Goal: Contribute content: Contribute content

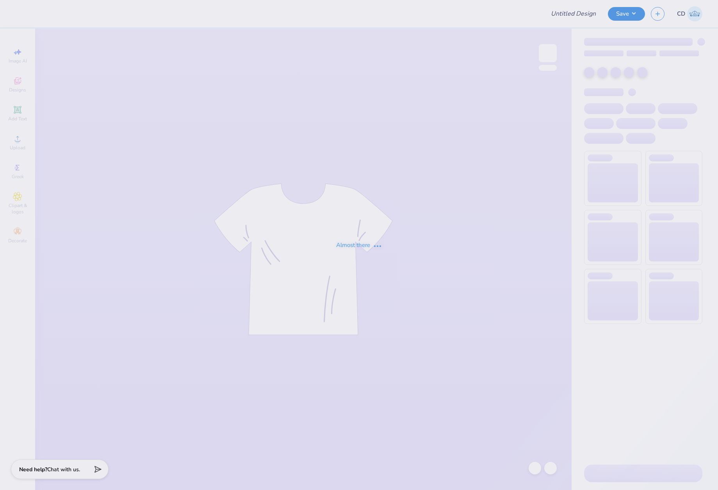
type input "CMU Sig Pi Rush Tshirts"
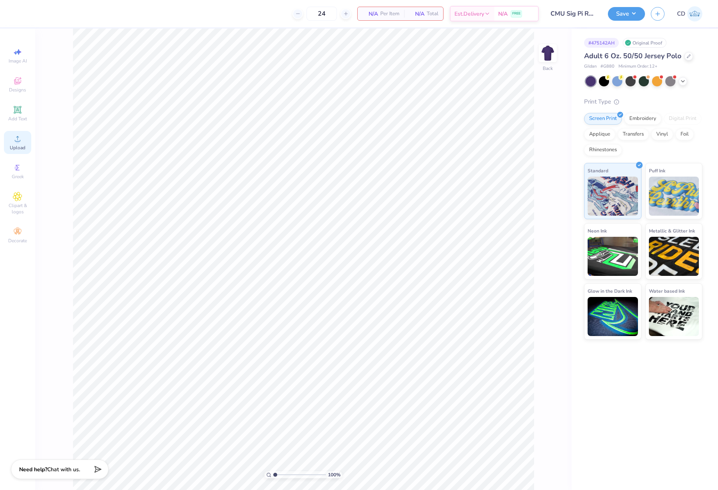
click at [16, 138] on icon at bounding box center [17, 138] width 9 height 9
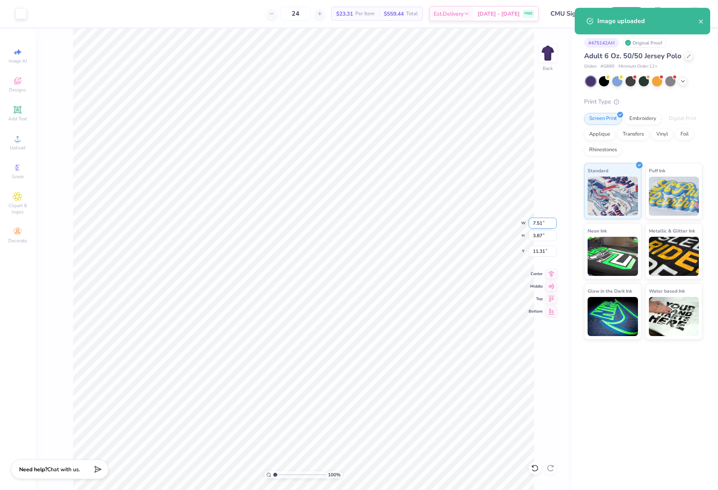
drag, startPoint x: 533, startPoint y: 221, endPoint x: 545, endPoint y: 221, distance: 12.5
click at [545, 221] on input "7.51" at bounding box center [543, 223] width 28 height 11
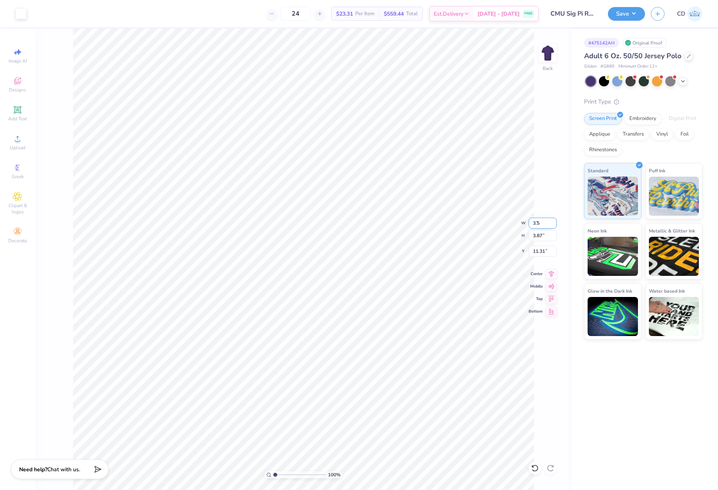
type input "3.50"
type input "1.81"
type input "3.00"
click at [619, 13] on button "Save" at bounding box center [626, 13] width 37 height 14
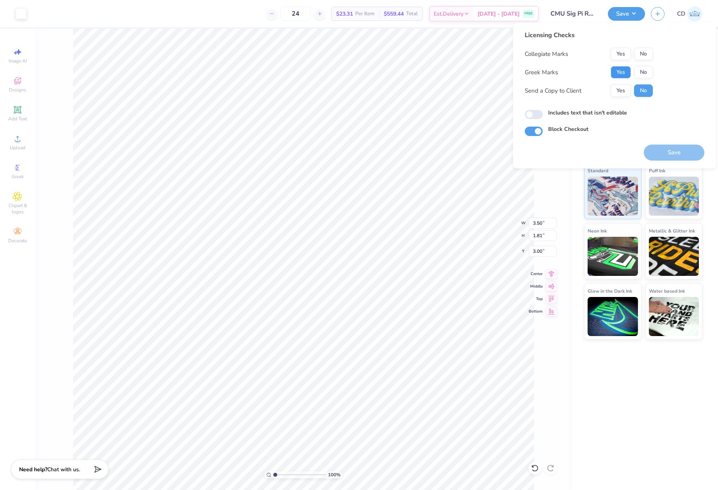
click at [622, 77] on button "Yes" at bounding box center [621, 72] width 20 height 13
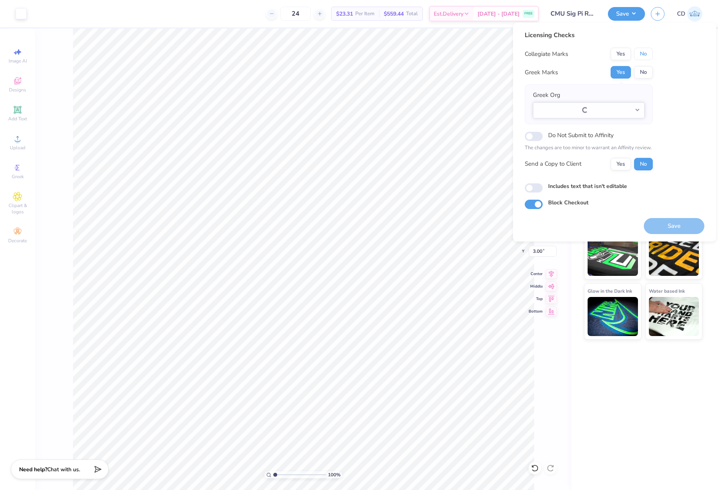
click at [645, 50] on button "No" at bounding box center [643, 54] width 19 height 13
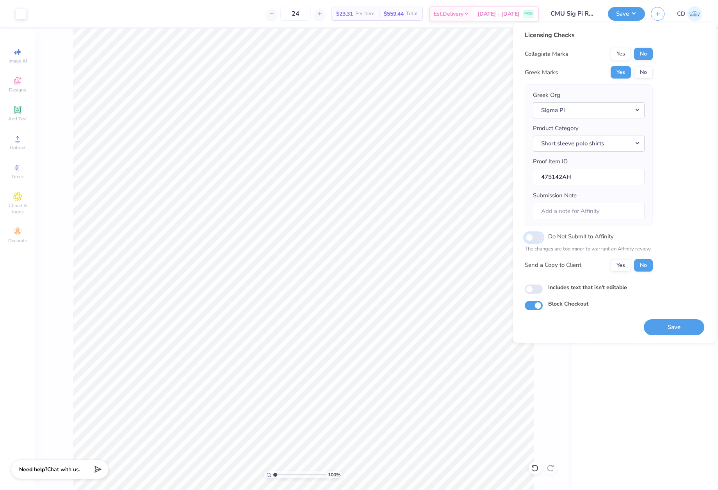
click at [531, 238] on input "Do Not Submit to Affinity" at bounding box center [534, 237] width 18 height 9
checkbox input "true"
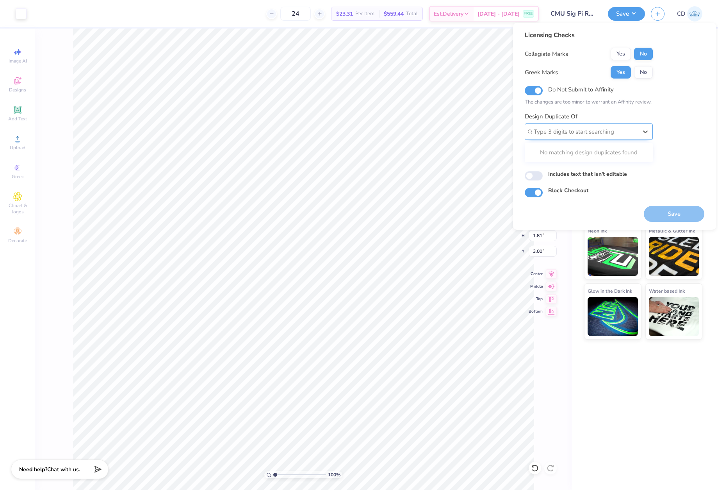
click at [577, 130] on div at bounding box center [586, 132] width 104 height 11
click at [583, 131] on div at bounding box center [586, 132] width 104 height 11
paste input "475142AF"
click at [559, 150] on div "475142AF" at bounding box center [589, 152] width 122 height 13
type input "475142AF"
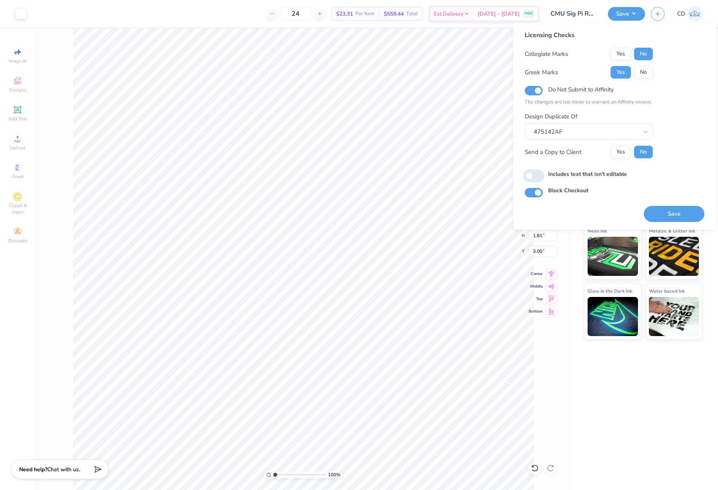
click at [531, 176] on input "Includes text that isn't editable" at bounding box center [534, 175] width 18 height 9
checkbox input "true"
click at [682, 216] on button "Save" at bounding box center [674, 214] width 61 height 16
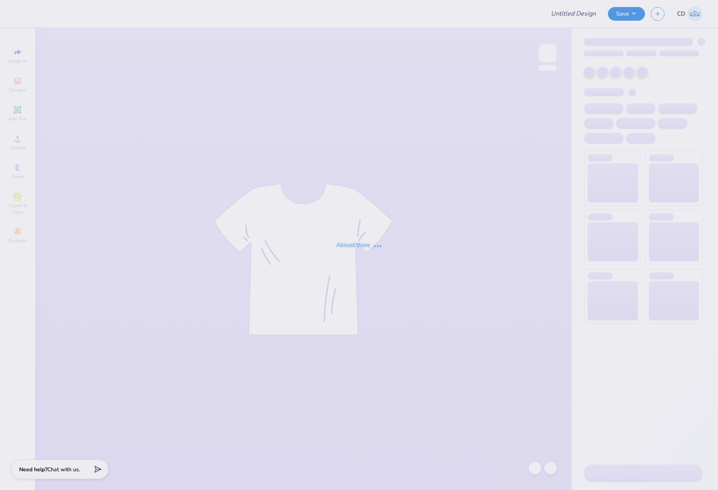
type input "phi mu : [PERSON_NAME]"
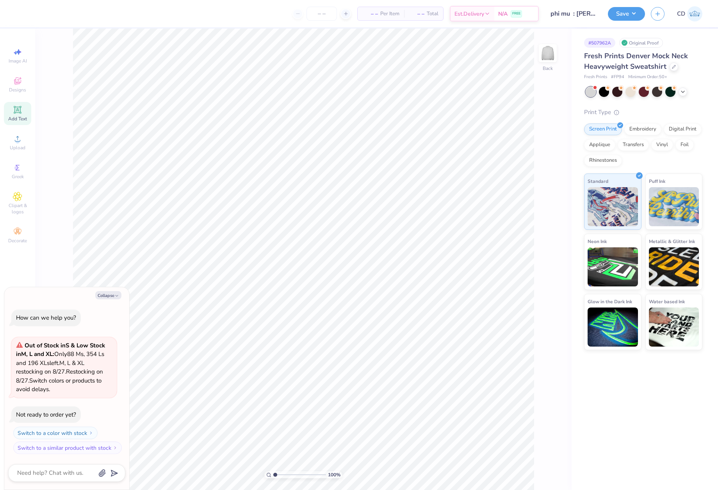
click at [18, 110] on icon at bounding box center [17, 110] width 6 height 6
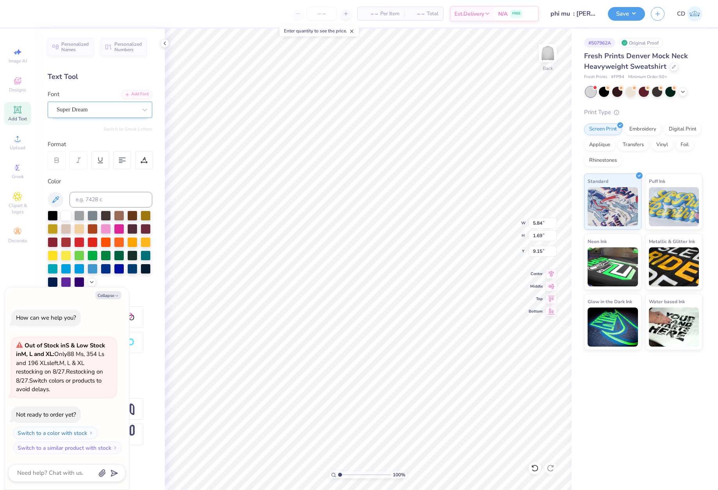
click at [115, 104] on div at bounding box center [97, 109] width 80 height 11
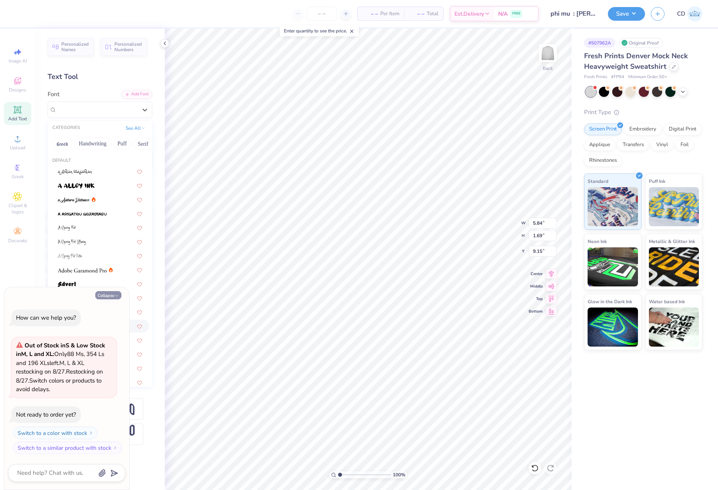
click at [114, 293] on icon "button" at bounding box center [116, 295] width 5 height 5
type textarea "x"
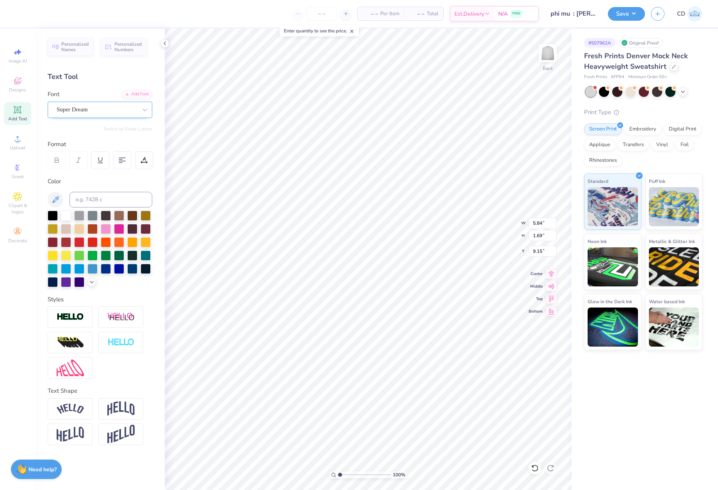
click at [115, 110] on div "Super Dream" at bounding box center [97, 110] width 82 height 12
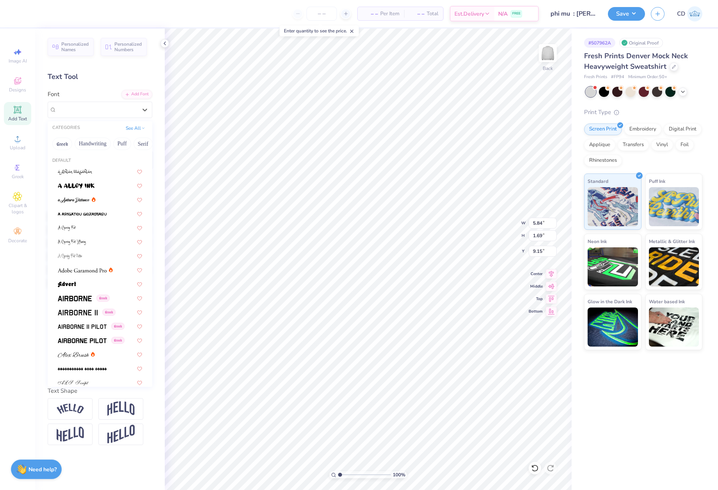
drag, startPoint x: 142, startPoint y: 145, endPoint x: 124, endPoint y: 161, distance: 23.8
click at [124, 161] on div "CATEGORIES See All Greek Handwriting Puff Serif Bold Calligraphy Retro Sans Ser…" at bounding box center [100, 254] width 105 height 266
click at [136, 128] on button "See All" at bounding box center [135, 127] width 24 height 8
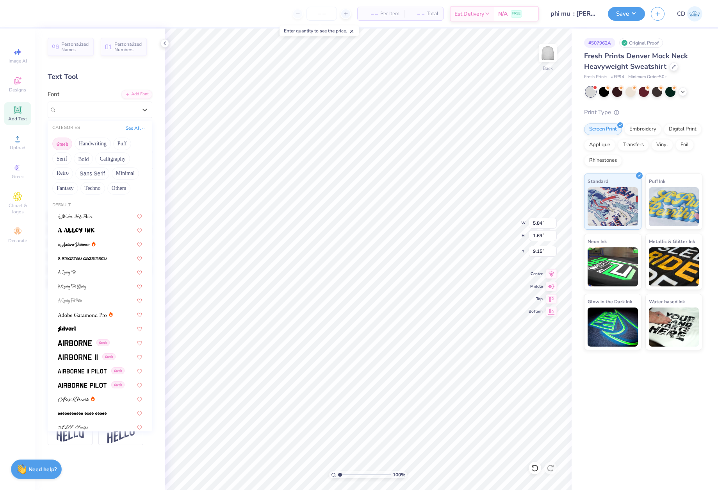
click at [62, 146] on button "Greek" at bounding box center [62, 144] width 20 height 13
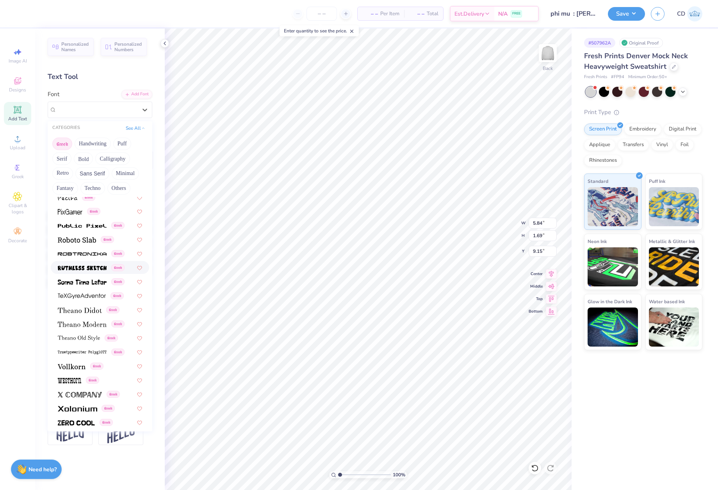
scroll to position [472, 0]
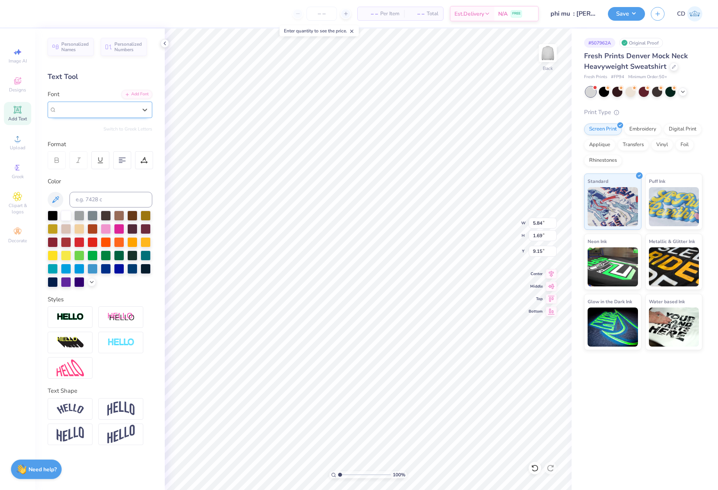
click at [88, 110] on span "Super Dream" at bounding box center [72, 109] width 31 height 9
click at [62, 142] on button "Greek" at bounding box center [62, 144] width 20 height 13
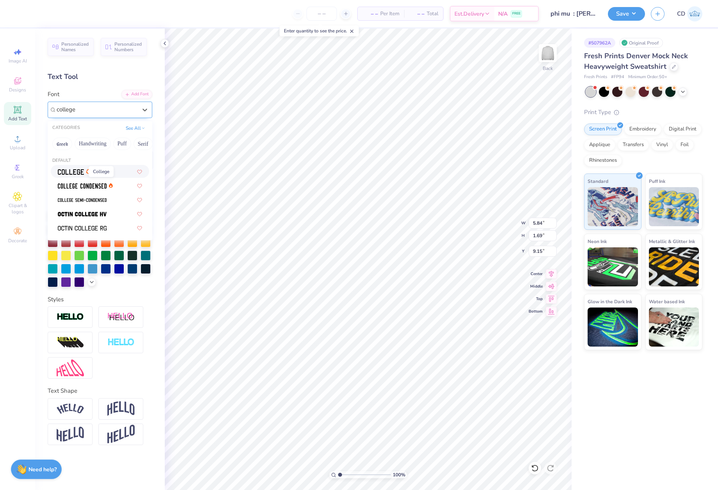
click at [81, 175] on span at bounding box center [71, 171] width 26 height 8
type input "college"
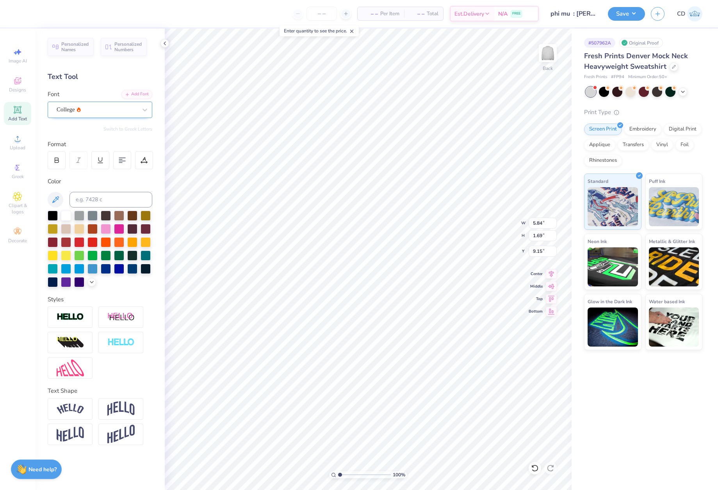
type input "5.31"
type input "1.65"
type input "9.17"
type textarea "OU SOONERS"
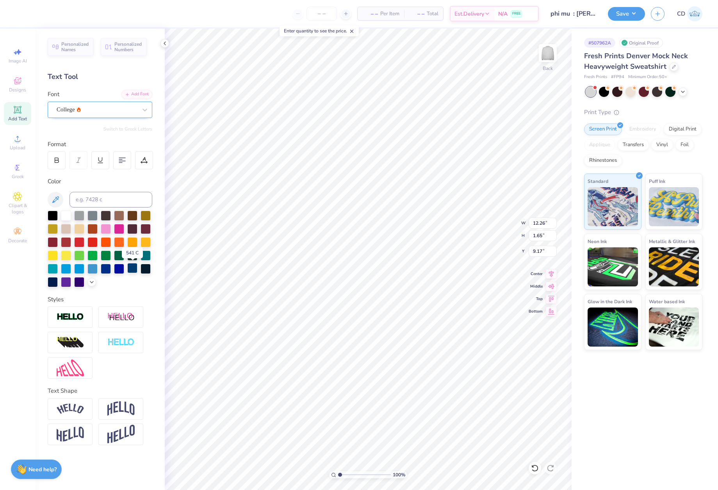
click at [136, 271] on div at bounding box center [132, 268] width 10 height 10
click at [52, 280] on div at bounding box center [53, 281] width 10 height 10
drag, startPoint x: 532, startPoint y: 225, endPoint x: 547, endPoint y: 224, distance: 15.6
click at [547, 224] on input "12.26" at bounding box center [543, 223] width 28 height 11
type input "12.50"
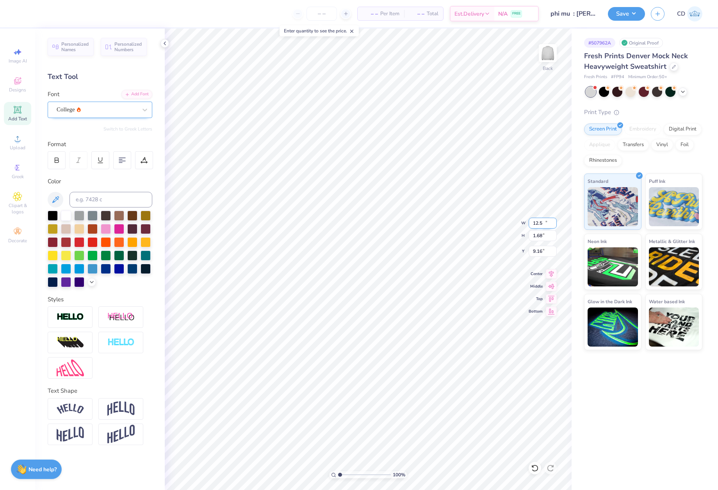
type input "1.68"
drag, startPoint x: 532, startPoint y: 252, endPoint x: 544, endPoint y: 252, distance: 11.7
click at [544, 252] on input "9.16" at bounding box center [543, 251] width 28 height 11
type input "3.00"
click at [626, 15] on button "Save" at bounding box center [626, 13] width 37 height 14
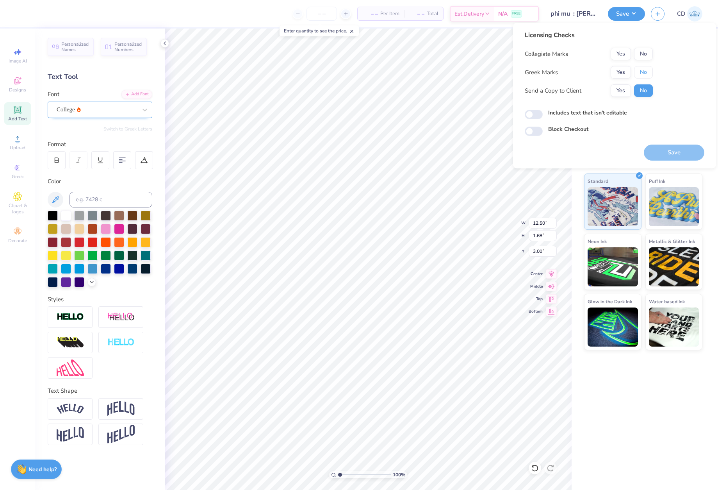
drag, startPoint x: 641, startPoint y: 72, endPoint x: 643, endPoint y: 65, distance: 7.0
click at [641, 72] on button "No" at bounding box center [643, 72] width 19 height 13
click at [645, 57] on button "No" at bounding box center [643, 54] width 19 height 13
click at [671, 151] on button "Save" at bounding box center [674, 153] width 61 height 16
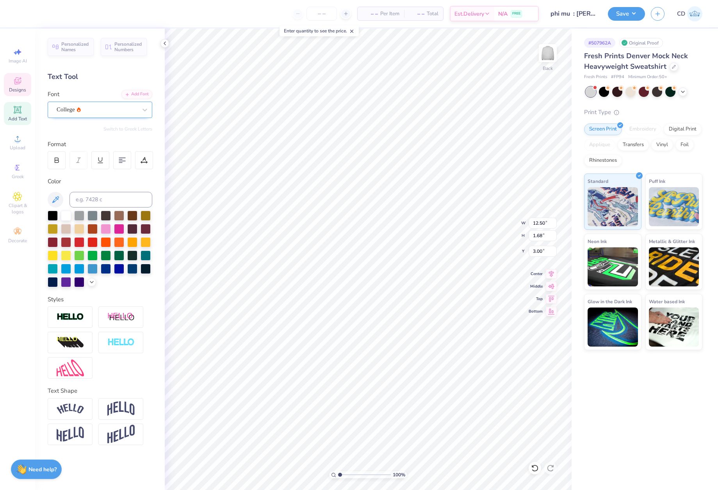
click at [21, 82] on icon at bounding box center [17, 80] width 9 height 9
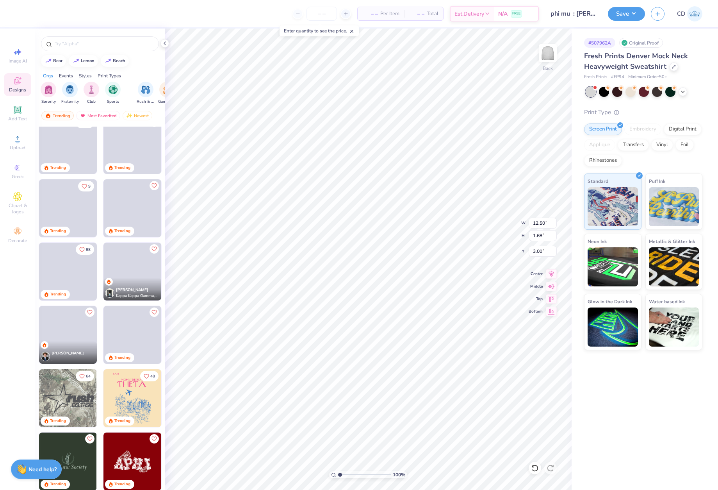
scroll to position [1113, 0]
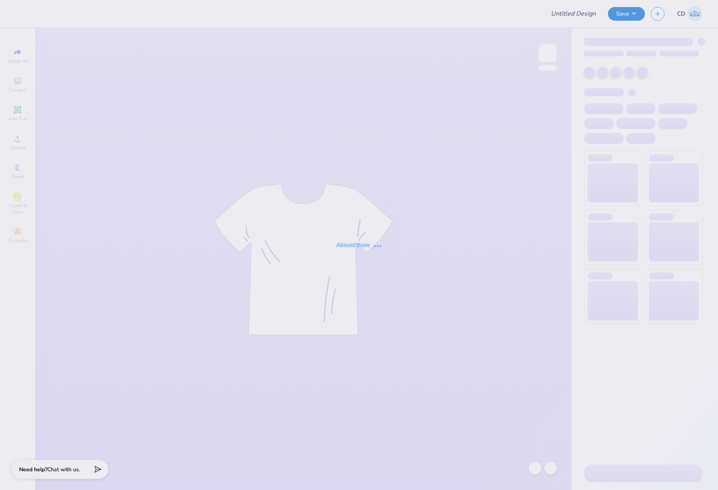
type input "phi mu : Mary Mccabe"
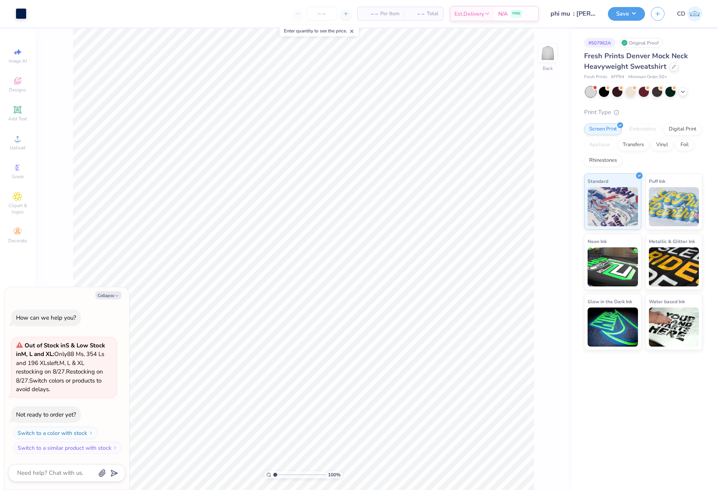
type textarea "x"
